Goal: Check status

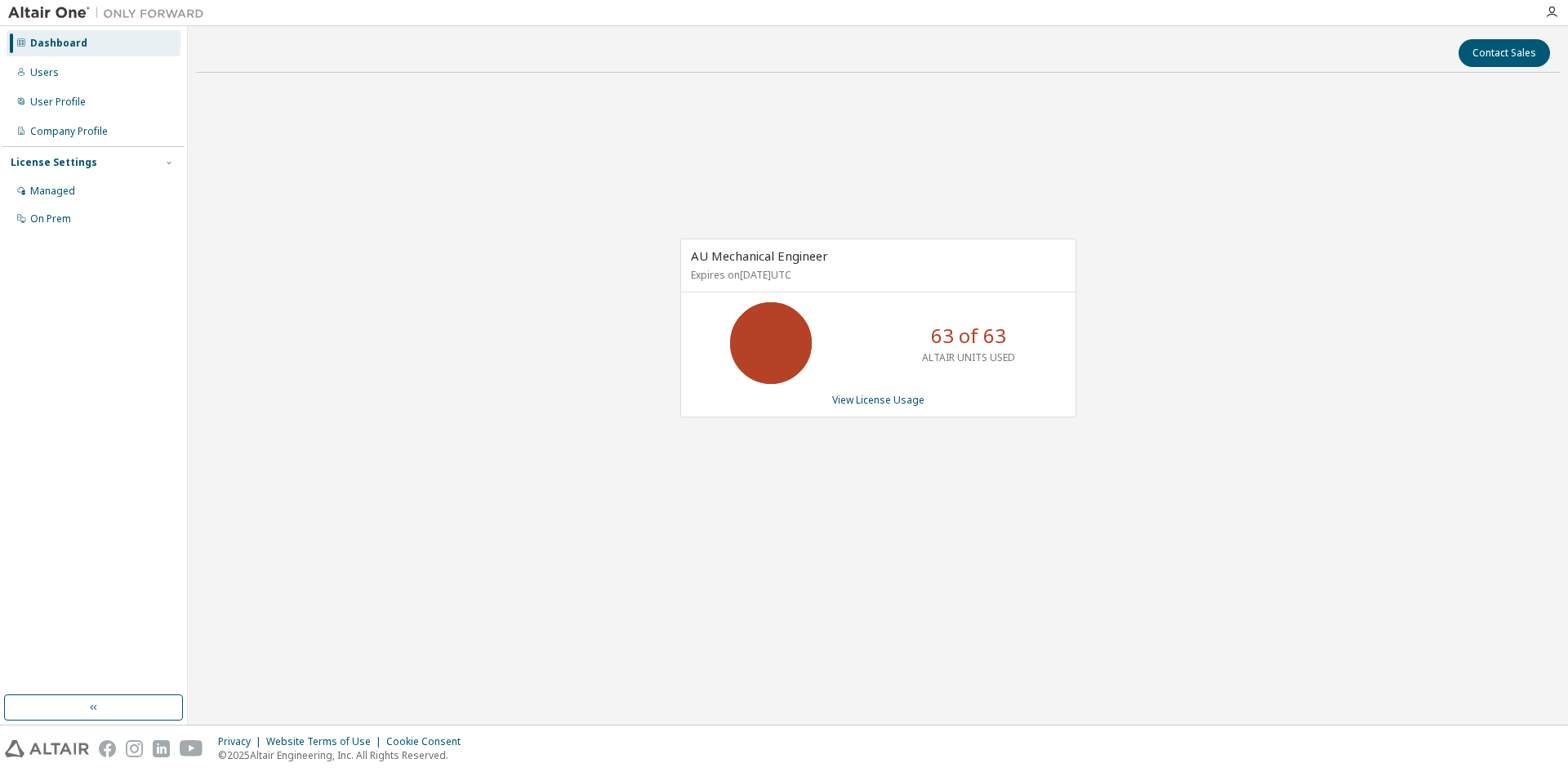
click at [894, 407] on div "AU Mechanical Engineer Expires on [DATE] UTC 63 of 63 ALTAIR UNITS USED View Li…" at bounding box center [878, 327] width 396 height 179
click at [889, 400] on link "View License Usage" at bounding box center [879, 400] width 92 height 14
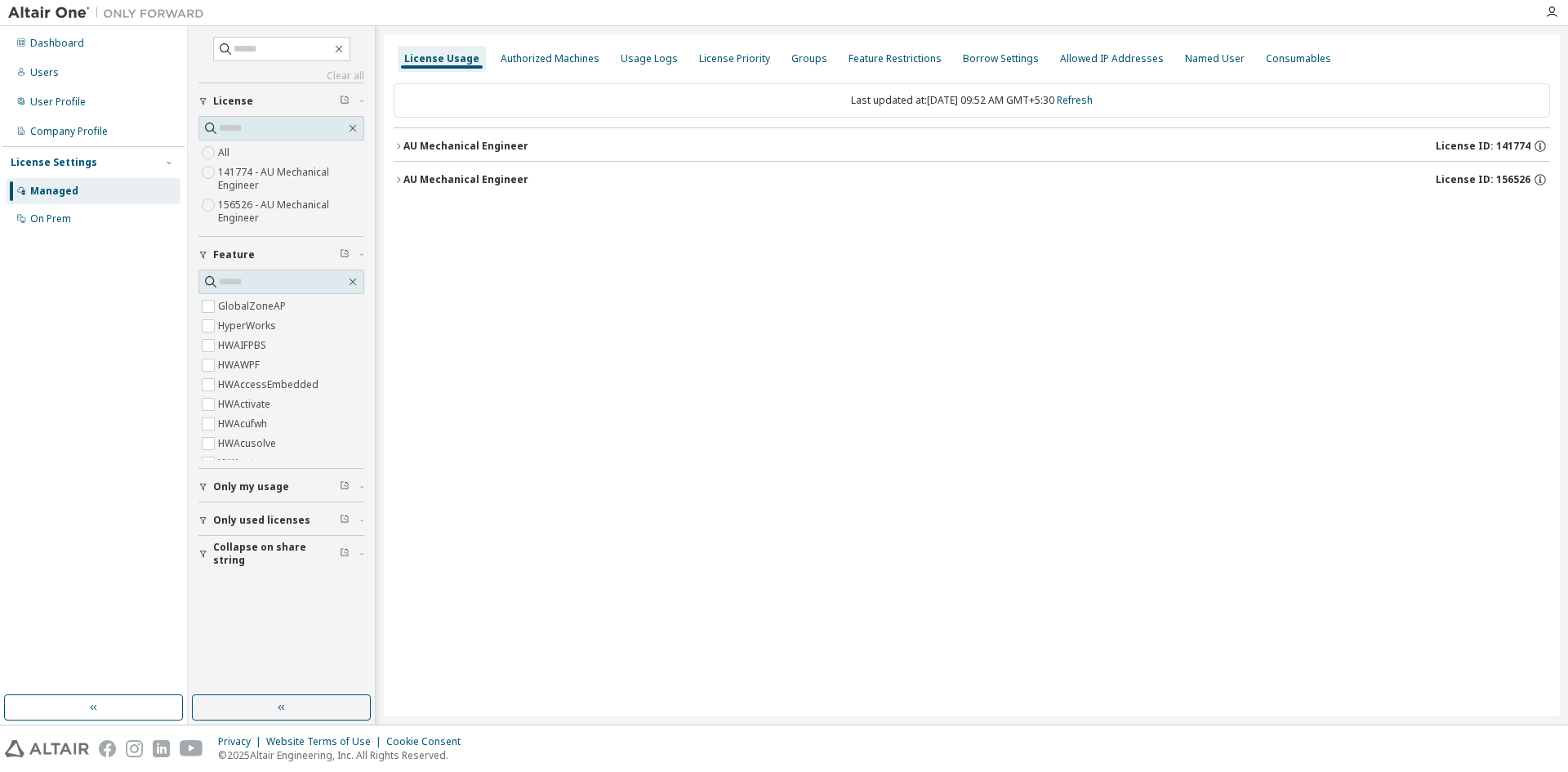
click at [402, 147] on icon "button" at bounding box center [398, 146] width 10 height 10
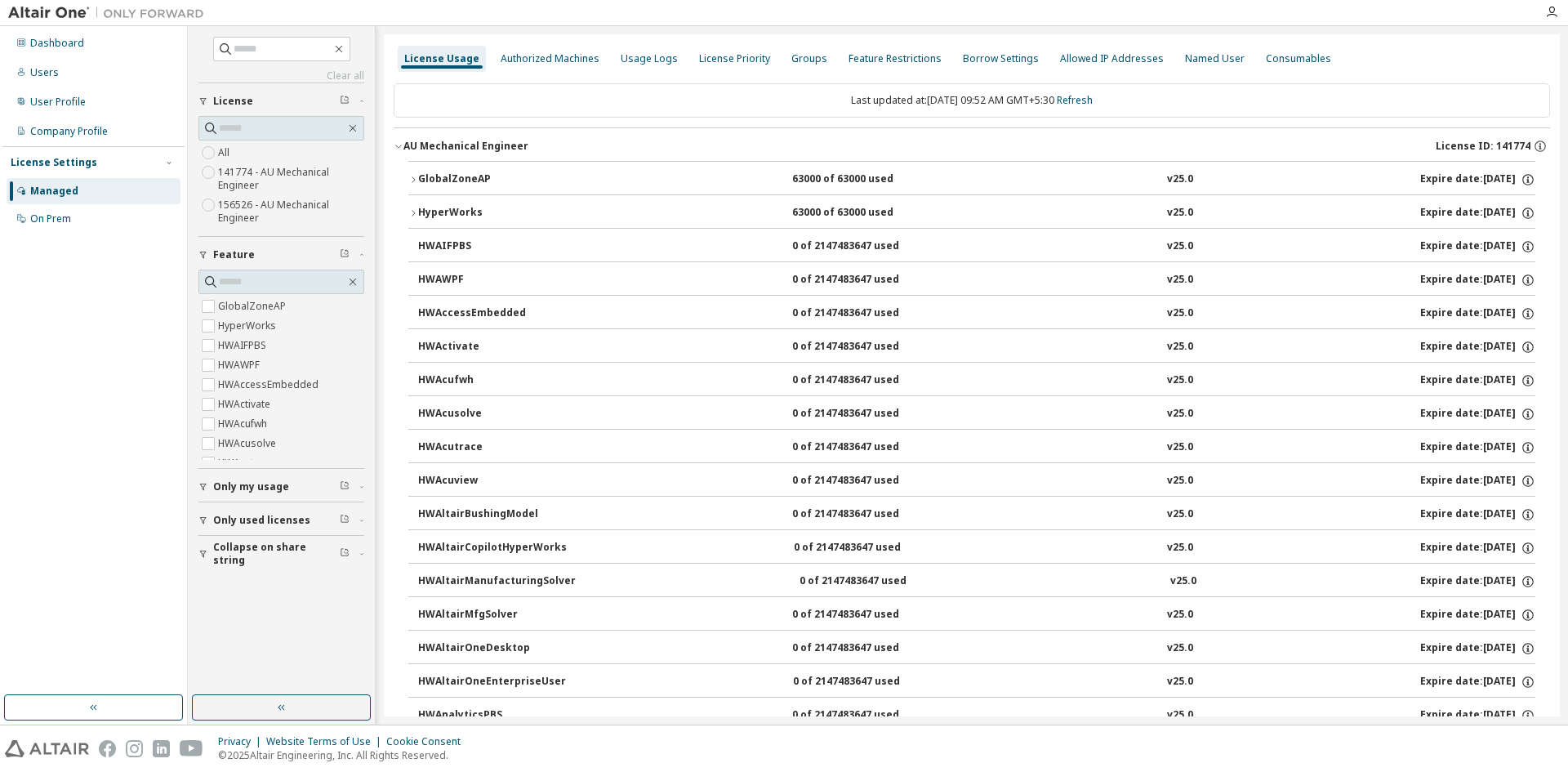
click at [413, 209] on icon "button" at bounding box center [413, 213] width 10 height 10
